Goal: Use online tool/utility: Utilize a website feature to perform a specific function

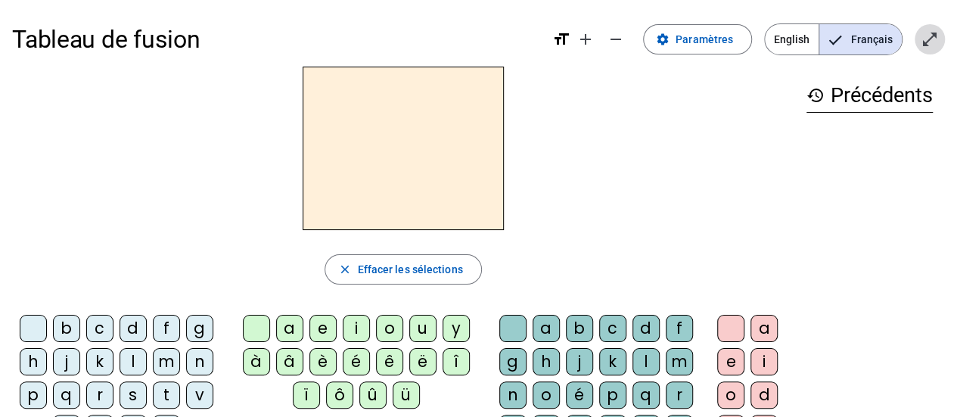
click at [938, 37] on span "Entrer en plein écran" at bounding box center [929, 39] width 36 height 36
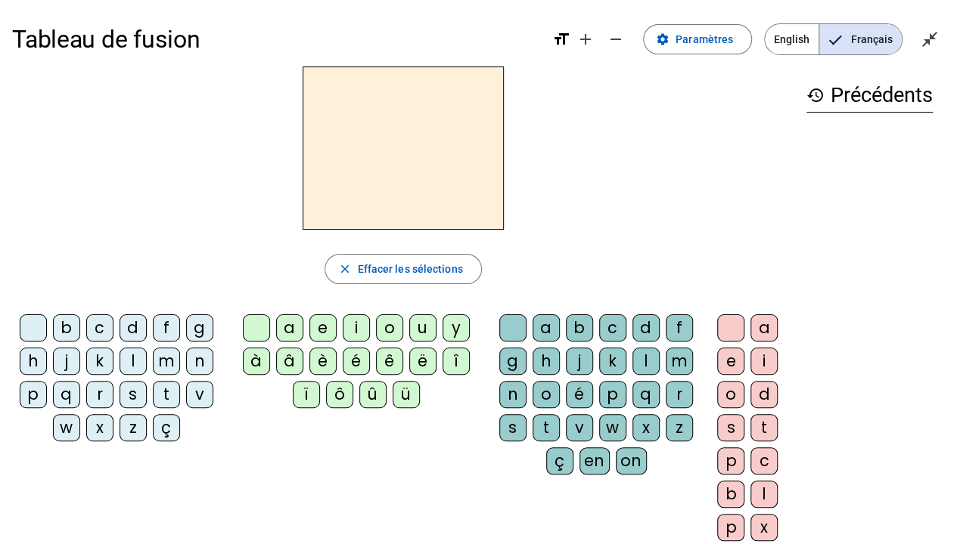
click at [166, 360] on div "m" at bounding box center [166, 361] width 27 height 27
click at [290, 325] on div "a" at bounding box center [289, 328] width 27 height 27
click at [166, 393] on div "t" at bounding box center [166, 394] width 27 height 27
click at [134, 358] on div "l" at bounding box center [132, 361] width 27 height 27
click at [322, 329] on div "e" at bounding box center [322, 328] width 27 height 27
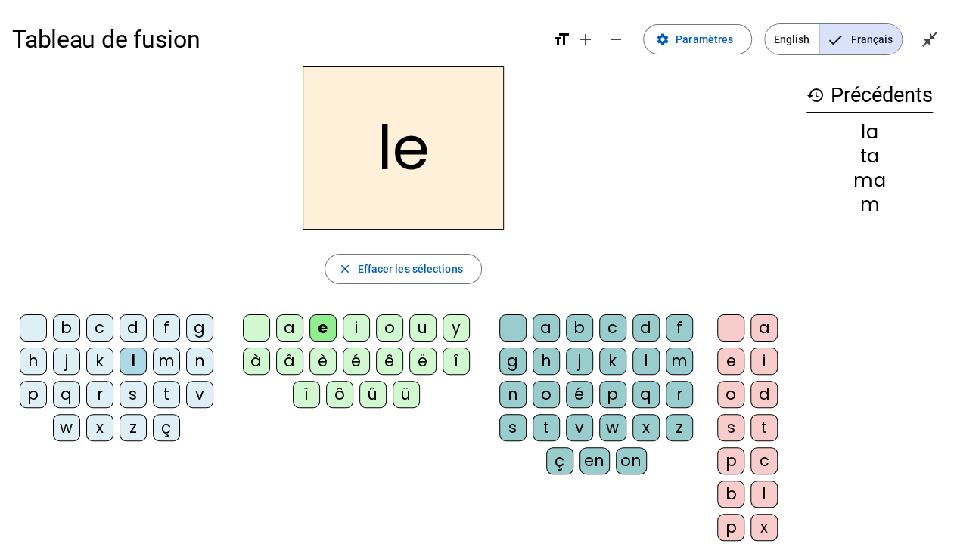
click at [420, 324] on div "u" at bounding box center [422, 328] width 27 height 27
click at [165, 392] on div "t" at bounding box center [166, 394] width 27 height 27
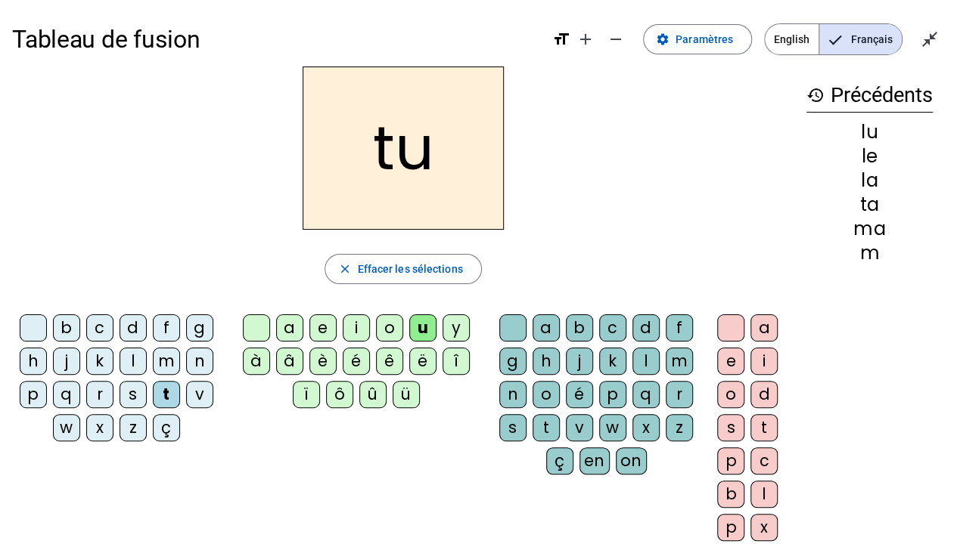
click at [131, 324] on div "d" at bounding box center [132, 328] width 27 height 27
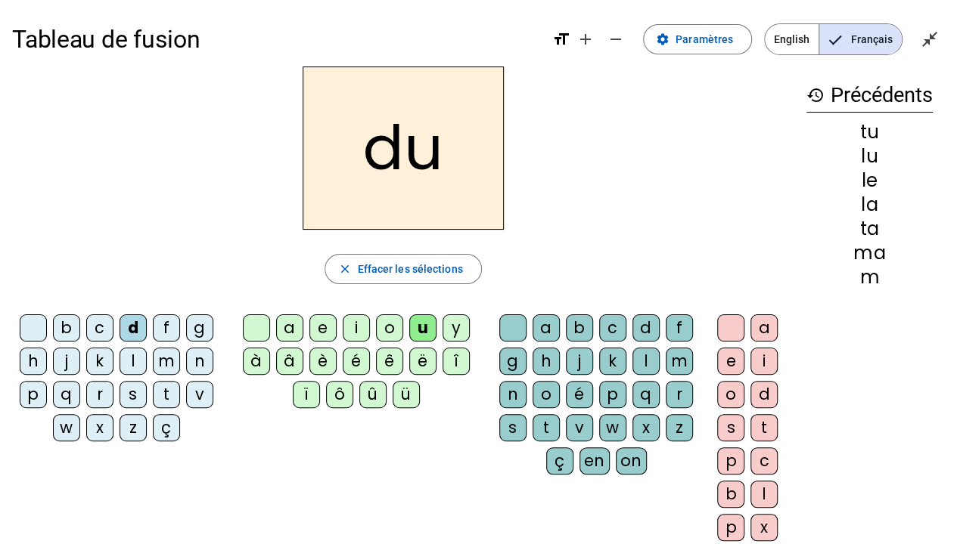
click at [327, 329] on div "e" at bounding box center [322, 328] width 27 height 27
click at [162, 361] on div "m" at bounding box center [166, 361] width 27 height 27
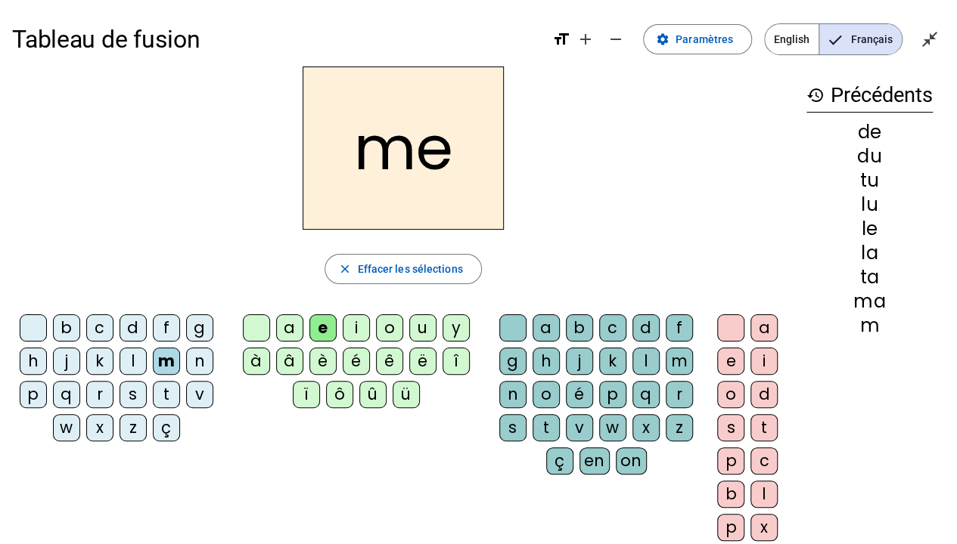
click at [67, 361] on div "j" at bounding box center [66, 361] width 27 height 27
